Goal: Transaction & Acquisition: Purchase product/service

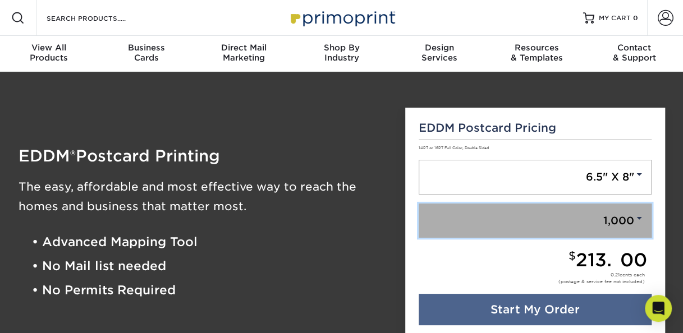
click at [640, 213] on span at bounding box center [639, 218] width 10 height 10
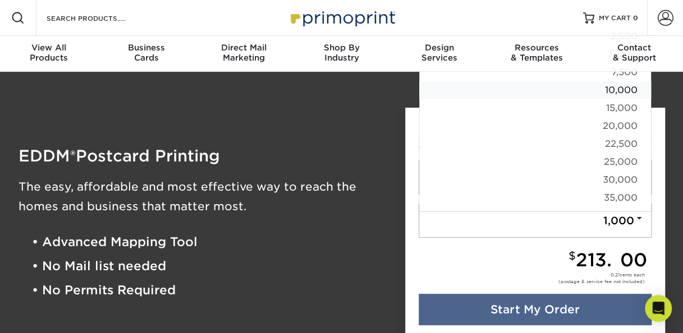
click at [639, 88] on link "10,000" at bounding box center [535, 90] width 232 height 18
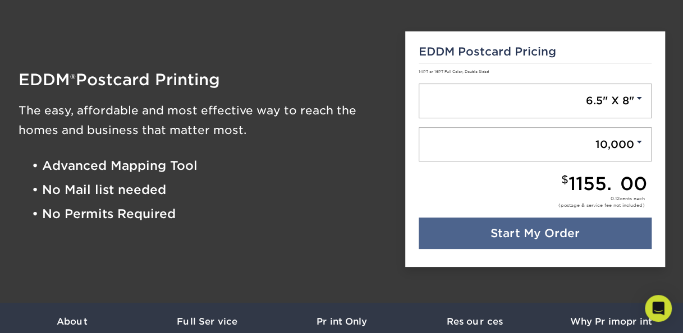
scroll to position [45, 0]
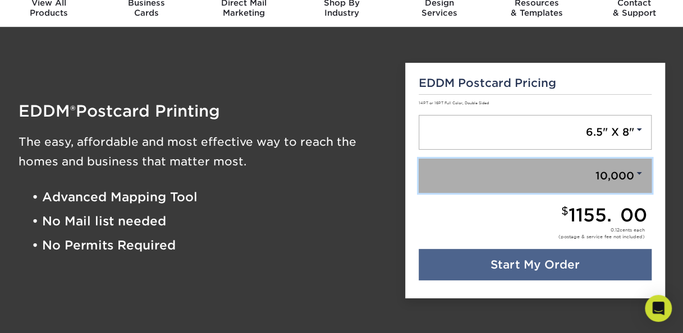
click at [638, 180] on link "10,000" at bounding box center [535, 176] width 233 height 35
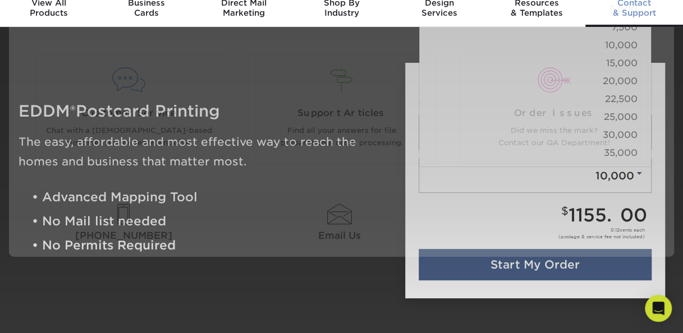
click at [634, 24] on link "Contact & Support" at bounding box center [634, 9] width 98 height 36
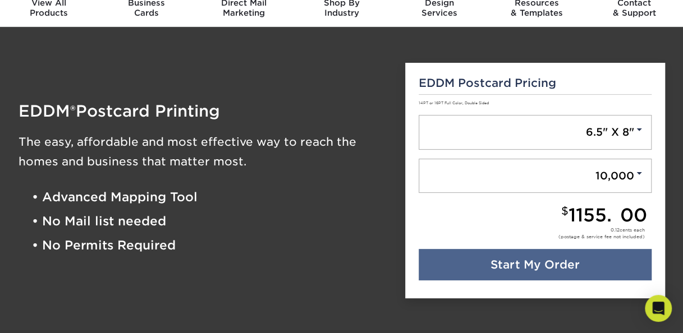
click at [375, 284] on div "EDDM ® Postcard Printing The easy, affordable and most effective way to reach t…" at bounding box center [203, 180] width 387 height 263
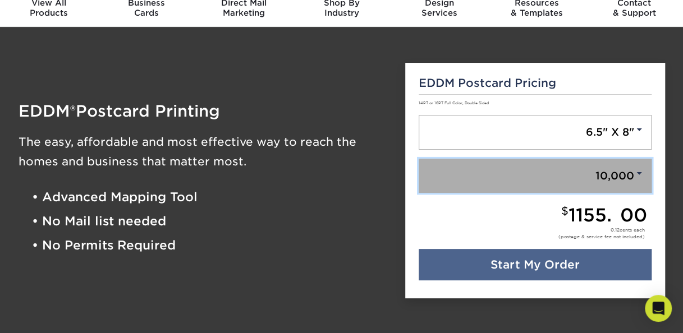
click at [646, 168] on link "10,000" at bounding box center [535, 176] width 233 height 35
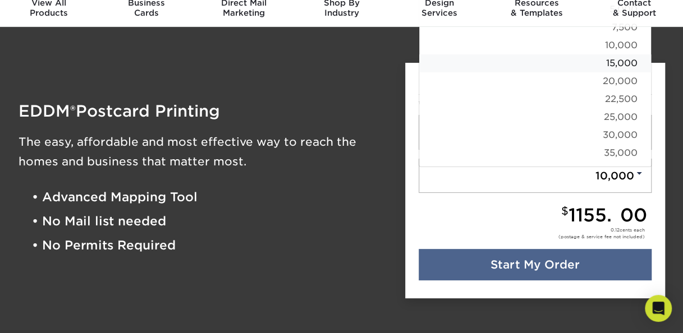
scroll to position [0, 0]
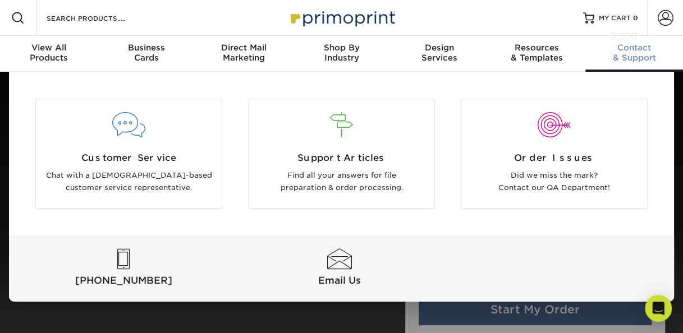
click at [679, 122] on div "Customer Service Chat with a [DEMOGRAPHIC_DATA]-based customer service represen…" at bounding box center [341, 187] width 683 height 230
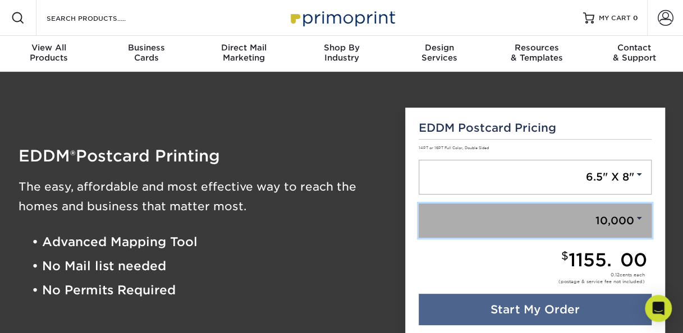
click at [640, 217] on span at bounding box center [639, 218] width 10 height 10
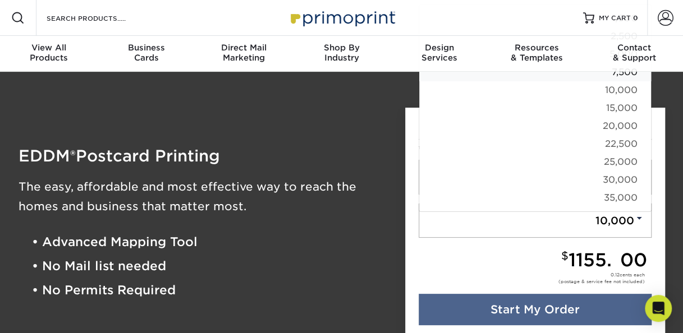
click at [625, 74] on link "7,500" at bounding box center [535, 72] width 232 height 18
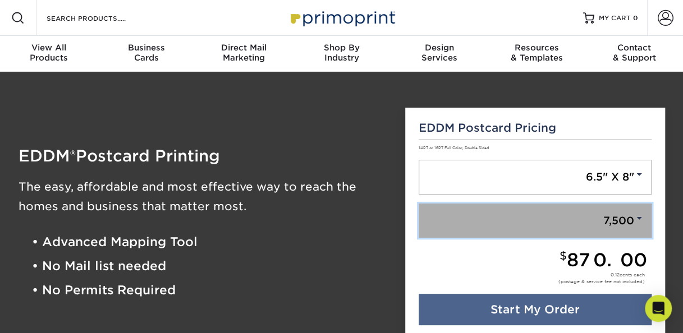
click at [640, 220] on span at bounding box center [639, 218] width 10 height 10
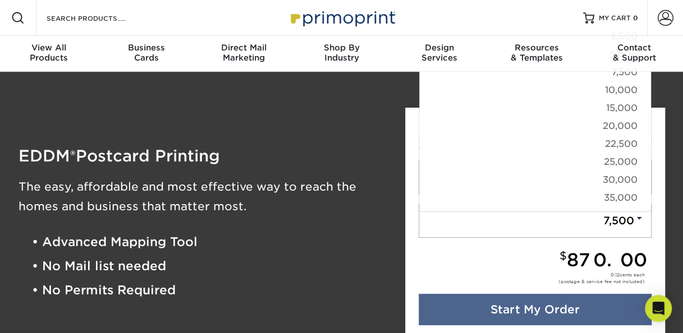
click at [373, 132] on div "EDDM ® Postcard Printing The easy, affordable and most effective way to reach t…" at bounding box center [203, 225] width 387 height 263
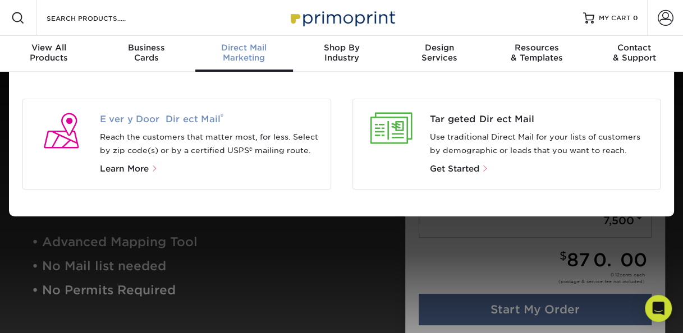
click at [180, 121] on span "Every Door Direct Mail ®" at bounding box center [211, 119] width 222 height 13
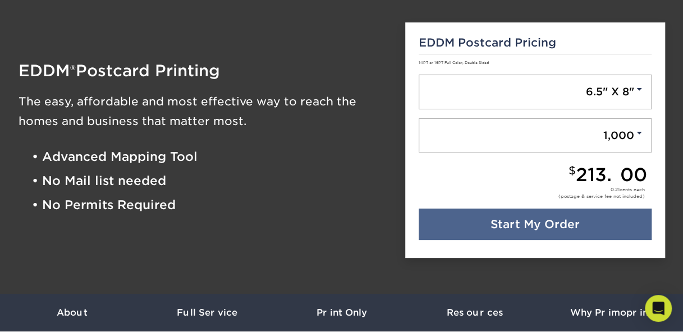
scroll to position [90, 0]
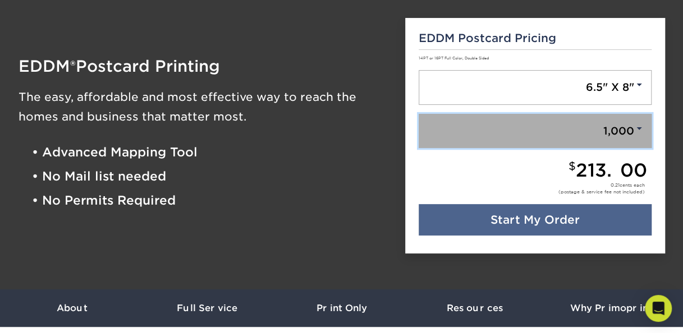
click at [638, 123] on span at bounding box center [639, 128] width 10 height 10
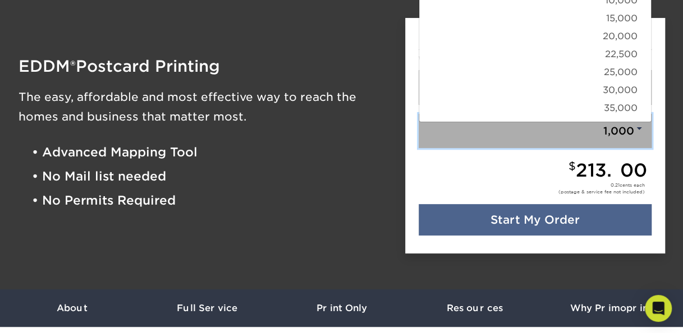
click at [643, 131] on span at bounding box center [639, 128] width 10 height 10
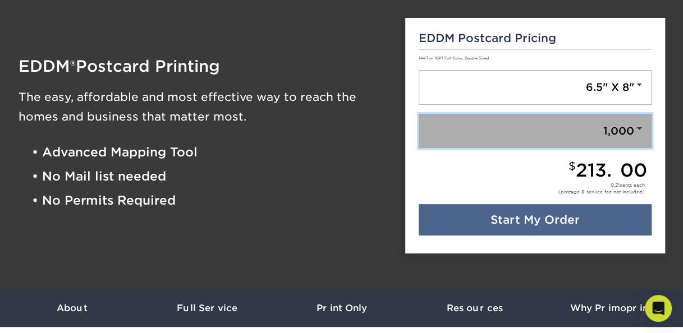
click at [643, 131] on span at bounding box center [639, 128] width 10 height 10
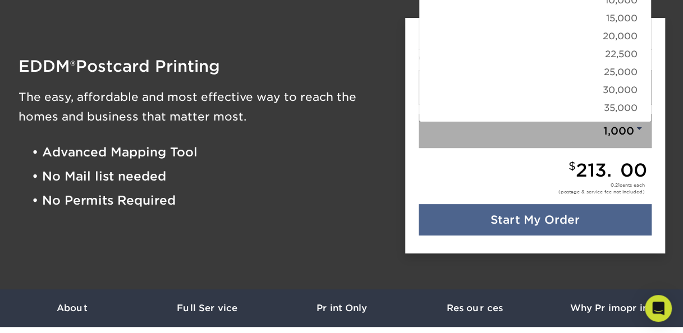
scroll to position [0, 0]
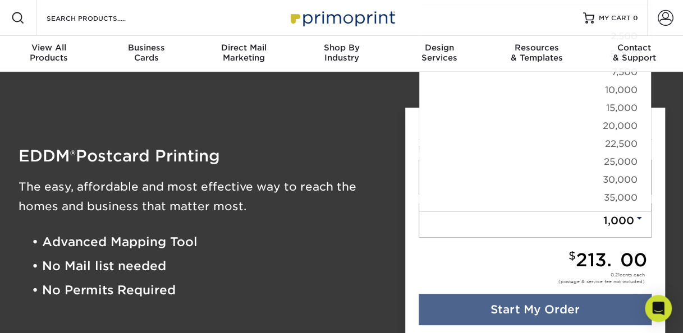
click at [391, 242] on div "EDDM ® Postcard Printing The easy, affordable and most effective way to reach t…" at bounding box center [203, 225] width 387 height 263
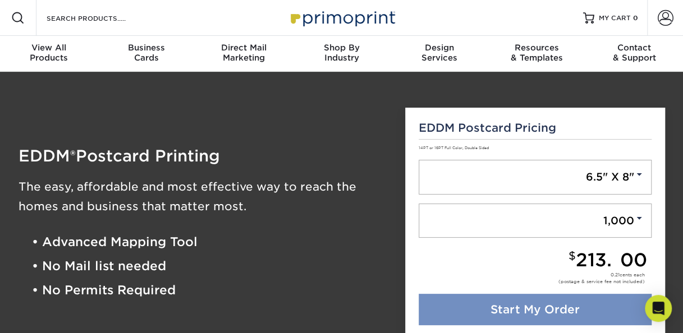
click at [521, 310] on link "Start My Order" at bounding box center [535, 309] width 233 height 31
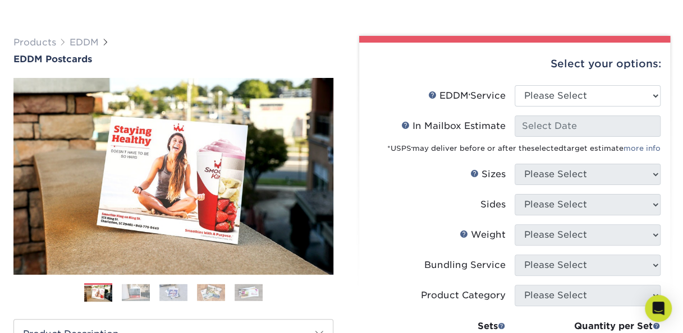
scroll to position [59, 0]
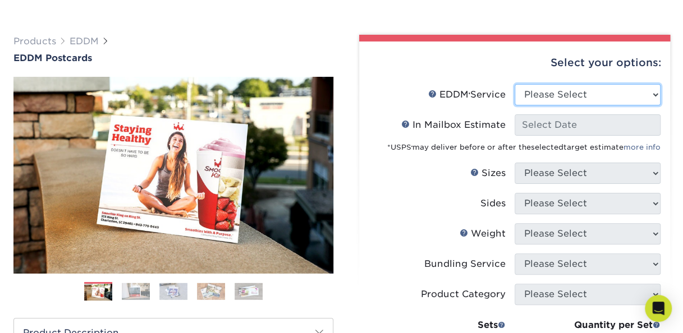
click at [646, 97] on select "Please Select Full Service Print Only" at bounding box center [588, 94] width 146 height 21
select select "print_only"
click at [515, 84] on select "Please Select Full Service Print Only" at bounding box center [588, 94] width 146 height 21
select select "-1"
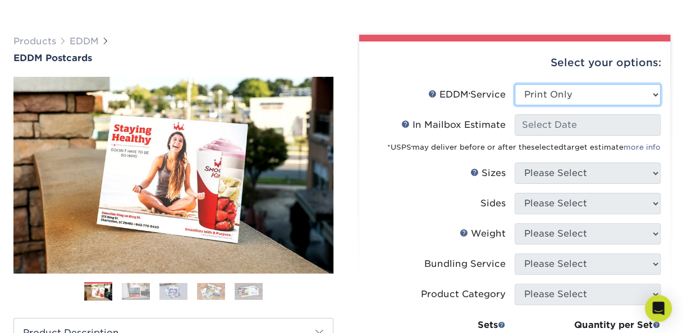
select select "-1"
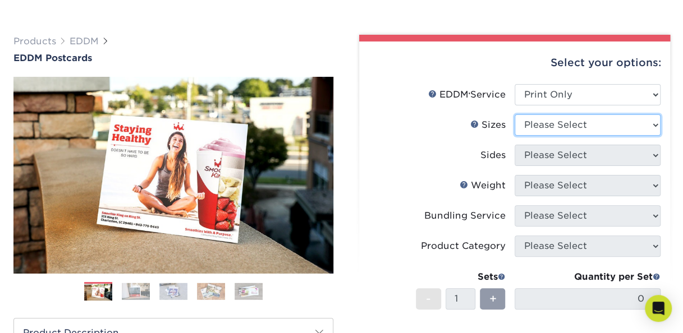
click at [634, 123] on select "Please Select 4.5" x 12" 6" x 12" 6.5" x 8" 6.5" x 9" 6.5" x 12" 7" x 8.5" 8" x…" at bounding box center [588, 125] width 146 height 21
select select "6.50x8.00"
click at [515, 115] on select "Please Select 4.5" x 12" 6" x 12" 6.5" x 8" 6.5" x 9" 6.5" x 12" 7" x 8.5" 8" x…" at bounding box center [588, 125] width 146 height 21
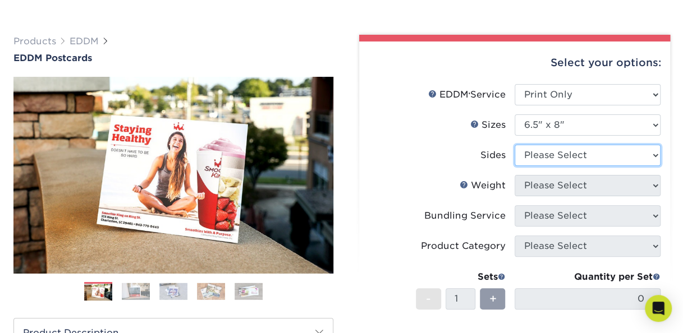
click at [633, 150] on select "Please Select Print Both Sides Print Front Only" at bounding box center [588, 155] width 146 height 21
select select "13abbda7-1d64-4f25-8bb2-c179b224825d"
click at [515, 145] on select "Please Select Print Both Sides Print Front Only" at bounding box center [588, 155] width 146 height 21
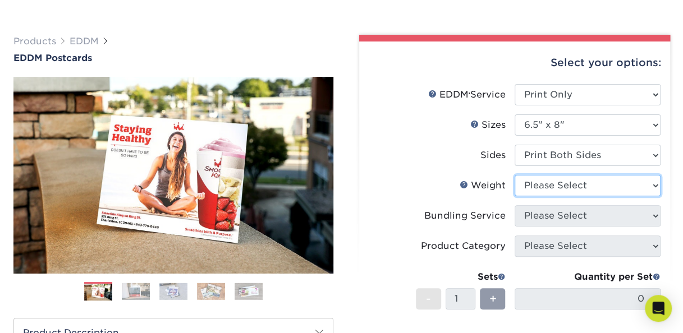
click at [634, 186] on select "Please Select 16PT 14PT" at bounding box center [588, 185] width 146 height 21
select select "16PT"
click at [515, 175] on select "Please Select 16PT 14PT" at bounding box center [588, 185] width 146 height 21
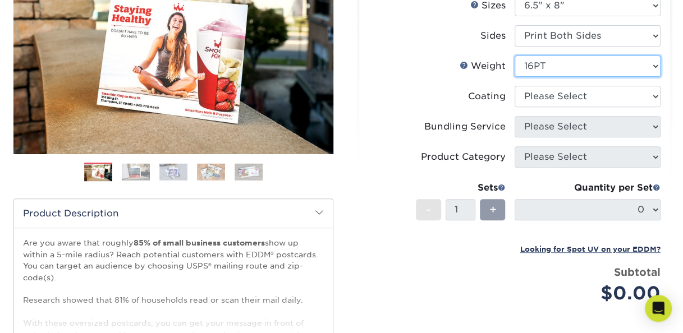
scroll to position [181, 0]
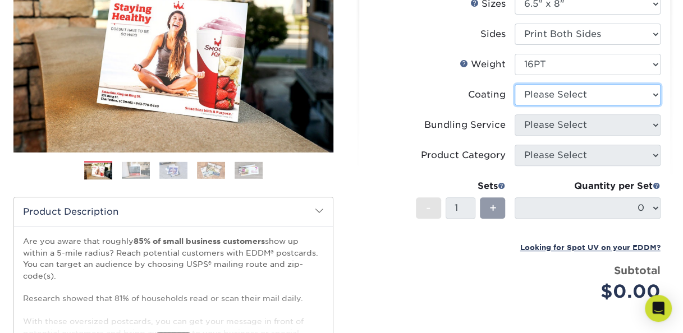
click at [630, 93] on select at bounding box center [588, 94] width 146 height 21
select select "1e8116af-acfc-44b1-83dc-8181aa338834"
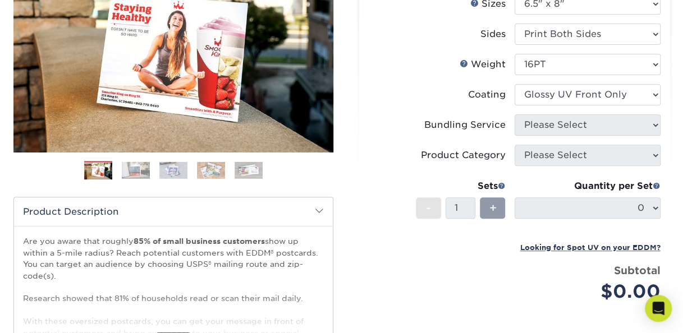
click at [515, 84] on select at bounding box center [588, 94] width 146 height 21
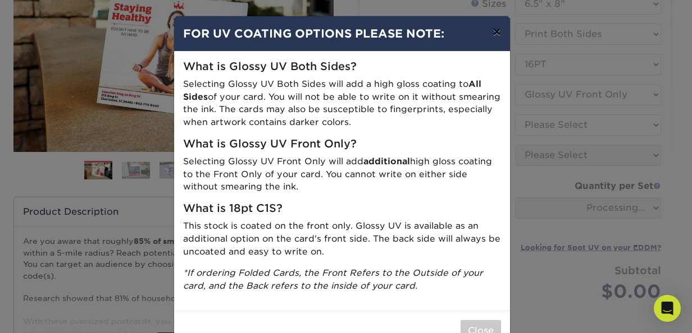
click at [495, 31] on button "×" at bounding box center [496, 31] width 26 height 31
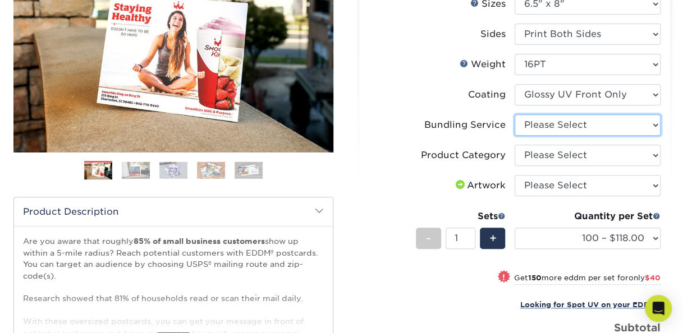
click at [649, 121] on select "Please Select No Bundling Services Yes, Bundles of 50 (+2 Days) Yes, Bundles of…" at bounding box center [588, 125] width 146 height 21
select select "58689abb-25c0-461c-a4c3-a80b627d6649"
click at [515, 115] on select "Please Select No Bundling Services Yes, Bundles of 50 (+2 Days) Yes, Bundles of…" at bounding box center [588, 125] width 146 height 21
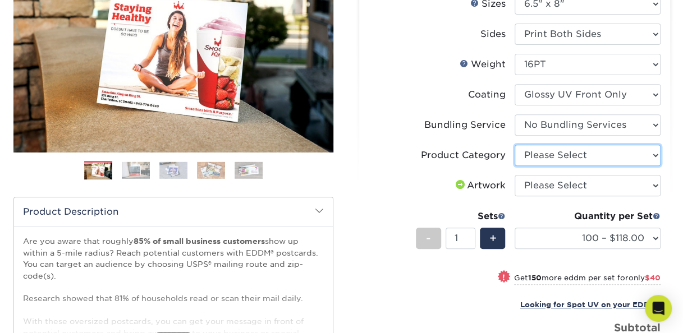
click at [632, 156] on select "Please Select Postcards" at bounding box center [588, 155] width 146 height 21
select select "9b7272e0-d6c8-4c3c-8e97-d3a1bcdab858"
click at [515, 145] on select "Please Select Postcards" at bounding box center [588, 155] width 146 height 21
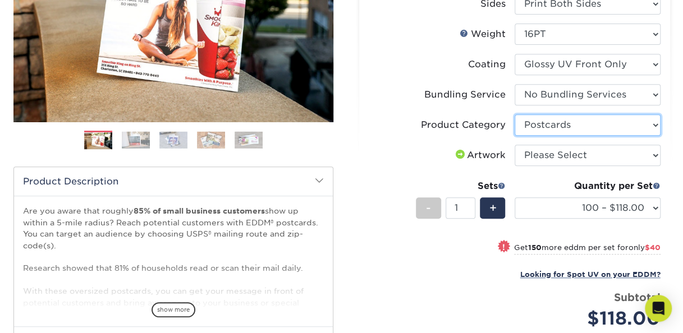
scroll to position [213, 0]
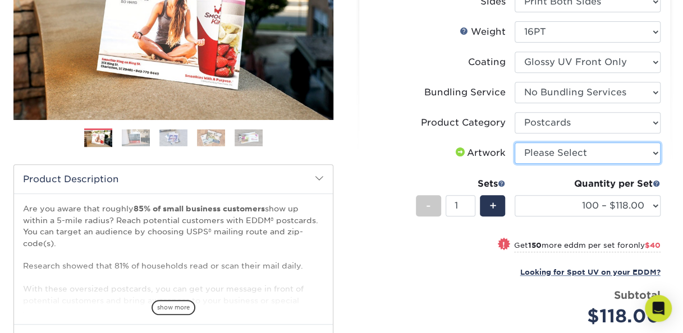
click at [644, 155] on select "Please Select I will upload files I need a design - $150" at bounding box center [588, 153] width 146 height 21
select select "upload"
click at [515, 143] on select "Please Select I will upload files I need a design - $150" at bounding box center [588, 153] width 146 height 21
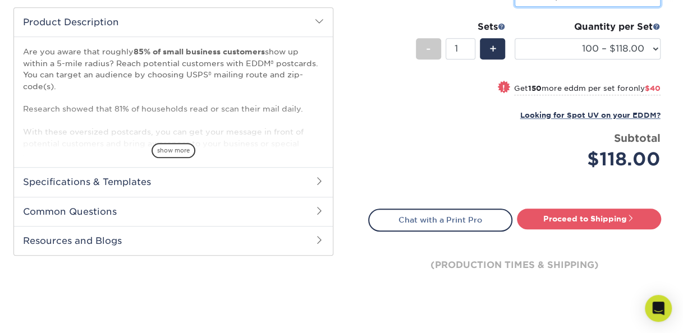
scroll to position [373, 0]
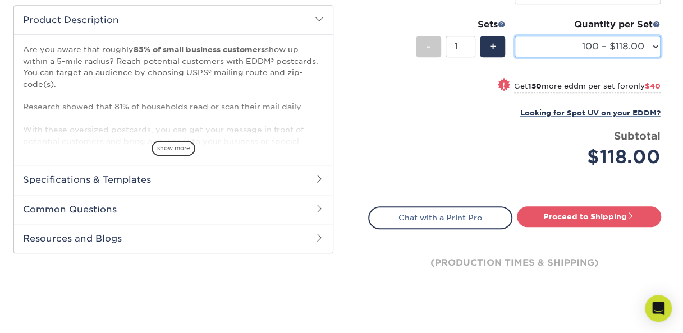
click at [653, 42] on select "100 – $118.00 250 – $158.00 500 – $182.00 1000 – $209.00 2500 – $337.00 5000 – …" at bounding box center [588, 46] width 146 height 21
click at [515, 36] on select "100 – $118.00 250 – $158.00 500 – $182.00 1000 – $209.00 2500 – $337.00 5000 – …" at bounding box center [588, 46] width 146 height 21
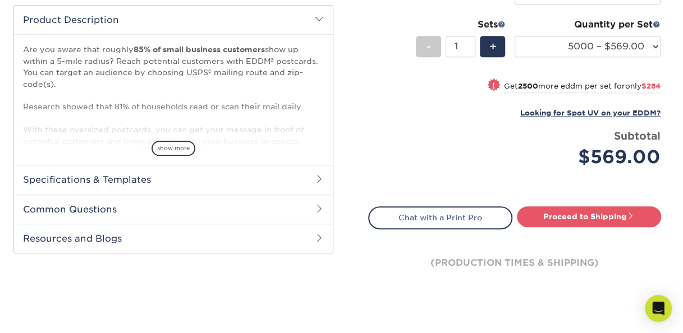
click at [532, 83] on small "Get 2500 more eddm per set for only $284" at bounding box center [582, 87] width 157 height 11
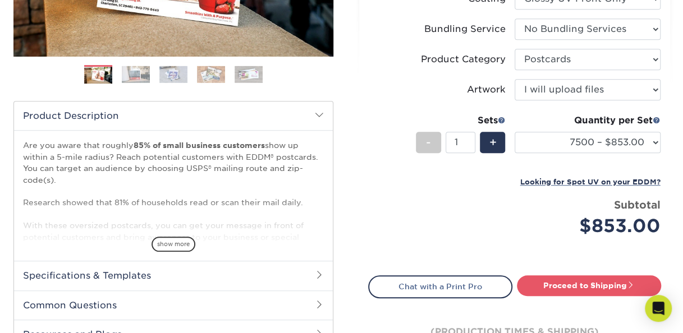
scroll to position [274, 0]
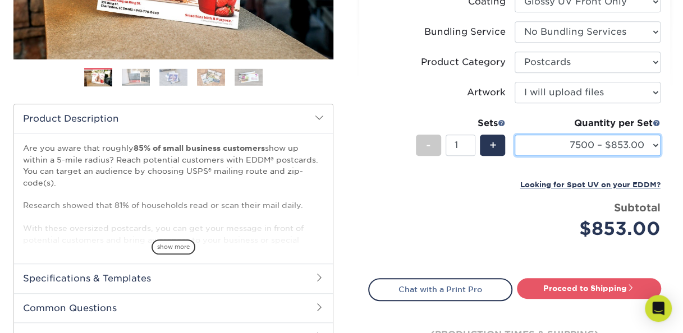
click at [658, 140] on select "100 – $118.00 250 – $158.00 500 – $182.00 1000 – $209.00 2500 – $337.00 5000 – …" at bounding box center [588, 145] width 146 height 21
select select "5000 – $569.00"
click at [515, 135] on select "100 – $118.00 250 – $158.00 500 – $182.00 1000 – $209.00 2500 – $337.00 5000 – …" at bounding box center [588, 145] width 146 height 21
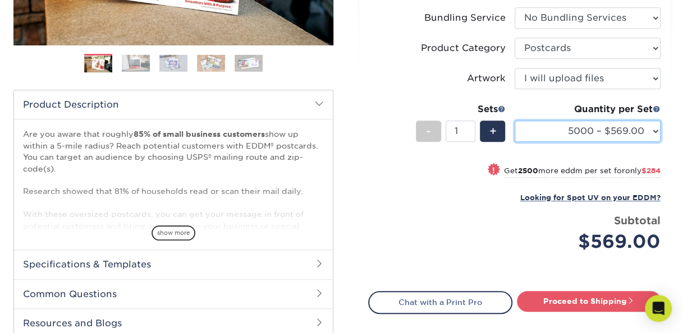
scroll to position [291, 0]
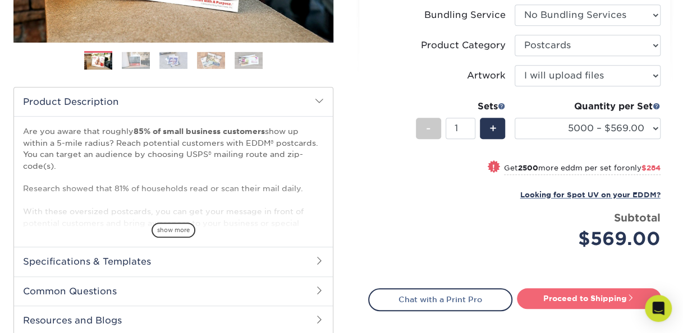
click at [599, 296] on link "Proceed to Shipping" at bounding box center [589, 299] width 144 height 20
type input "Set 1"
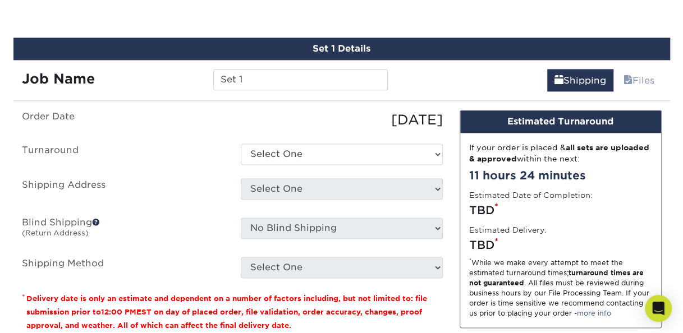
scroll to position [628, 0]
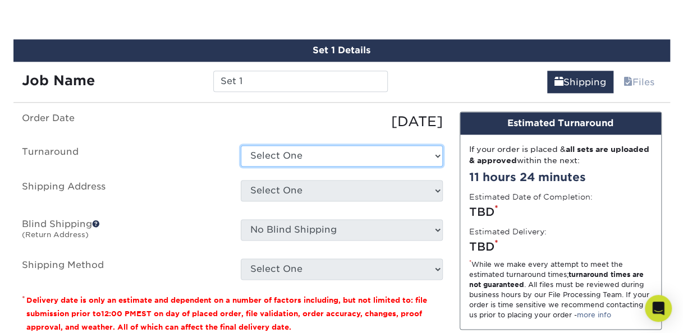
click at [425, 154] on select "Select One 2-4 Business Days 2 Day Next Business Day" at bounding box center [342, 155] width 202 height 21
select select "99da8076-8205-444e-961e-c83c4ed3e58d"
click at [241, 145] on select "Select One 2-4 Business Days 2 Day Next Business Day" at bounding box center [342, 155] width 202 height 21
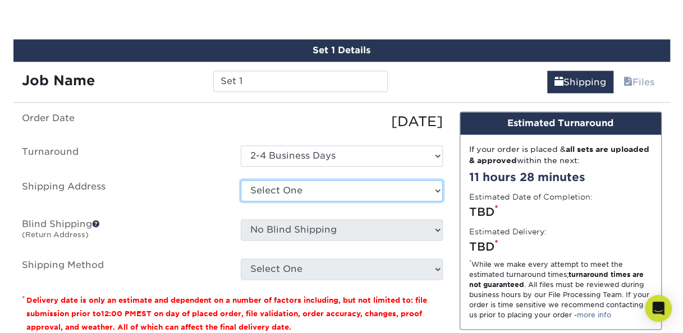
click at [405, 184] on select "Select One + Add New Address - Login" at bounding box center [342, 190] width 202 height 21
click at [417, 167] on ul "Order Date 10/12/2025 Turnaround Select One 2-4 Business Days 2 Day Next Busine…" at bounding box center [232, 196] width 421 height 168
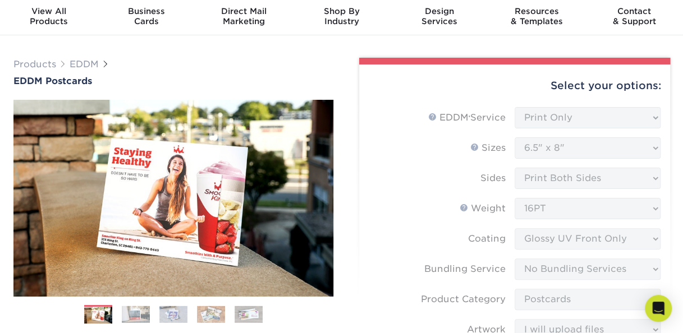
scroll to position [0, 0]
